Goal: Information Seeking & Learning: Check status

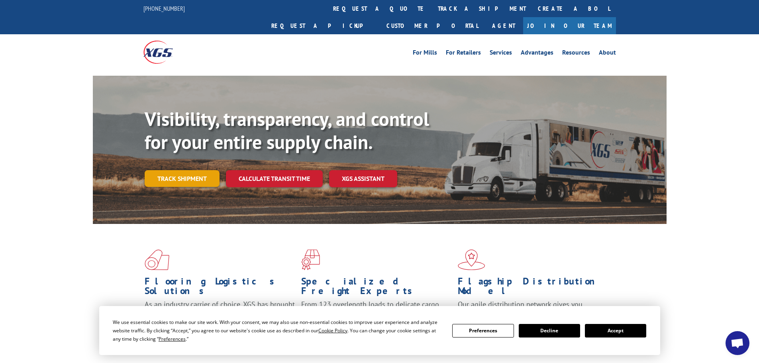
drag, startPoint x: 175, startPoint y: 169, endPoint x: 276, endPoint y: 191, distance: 103.2
click at [176, 170] on link "Track shipment" at bounding box center [182, 178] width 75 height 17
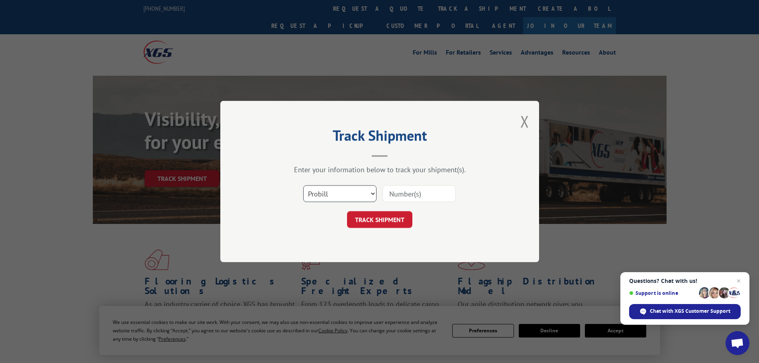
click at [371, 192] on select "Select category... Probill BOL PO" at bounding box center [339, 193] width 73 height 17
select select "bol"
click at [303, 185] on select "Select category... Probill BOL PO" at bounding box center [339, 193] width 73 height 17
click at [402, 196] on input at bounding box center [418, 193] width 73 height 17
type input "5992075"
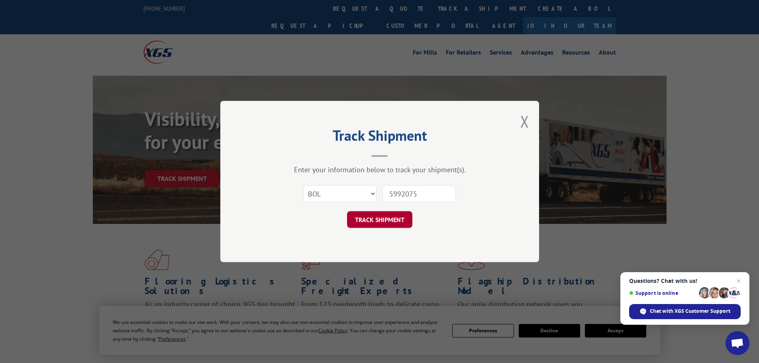
click at [400, 217] on button "TRACK SHIPMENT" at bounding box center [379, 219] width 65 height 17
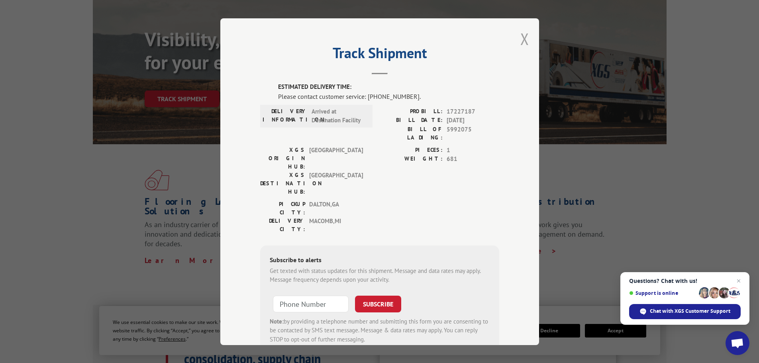
click at [522, 39] on button "Close modal" at bounding box center [524, 38] width 9 height 21
